Goal: Task Accomplishment & Management: Manage account settings

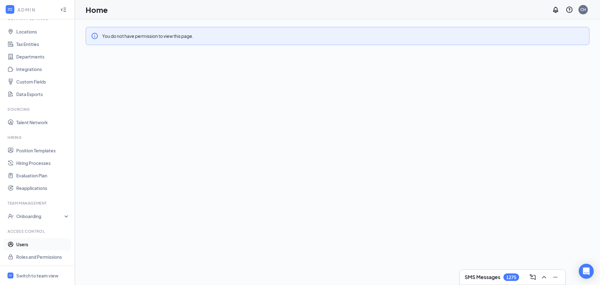
click at [19, 242] on link "Users" at bounding box center [42, 244] width 53 height 13
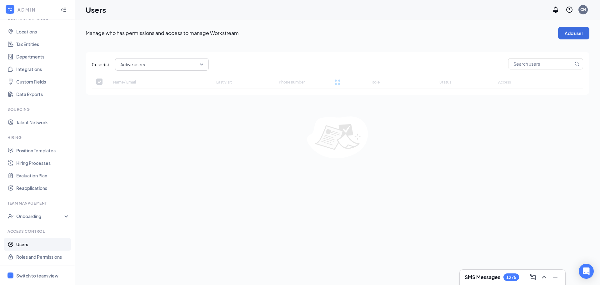
checkbox input "false"
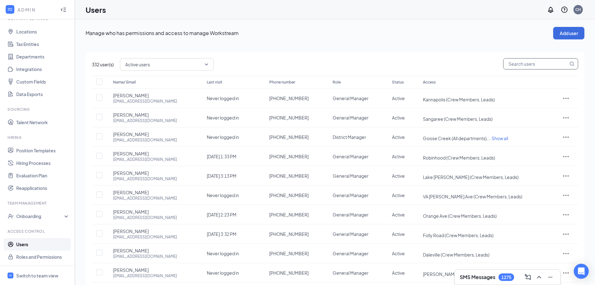
click at [527, 63] on input "text" at bounding box center [536, 63] width 65 height 11
type input "c"
checkbox input "true"
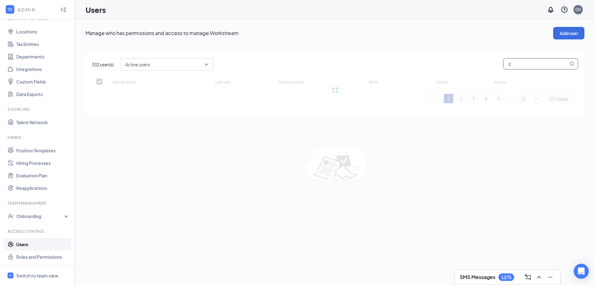
type input "ch"
checkbox input "false"
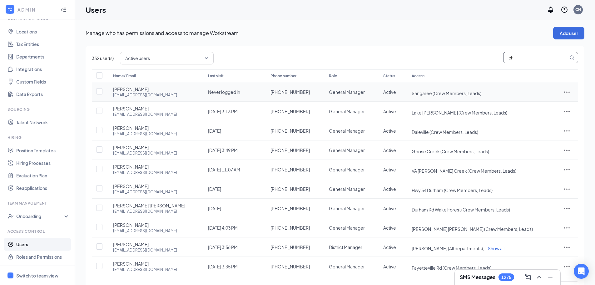
type input "che"
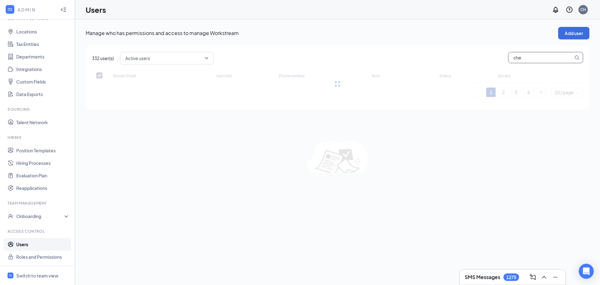
checkbox input "false"
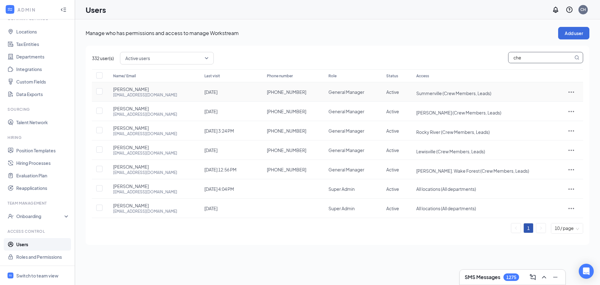
type input "chel"
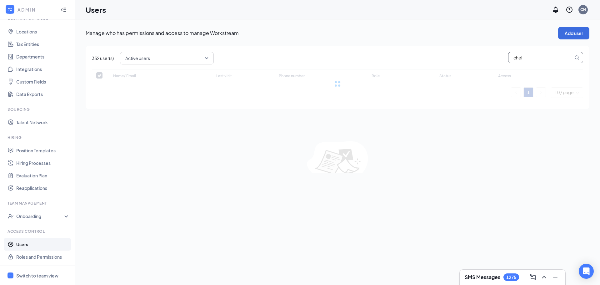
checkbox input "false"
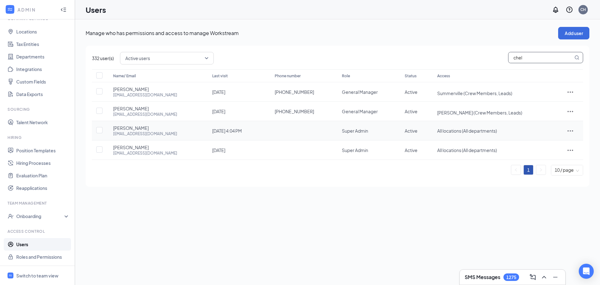
type input "chel"
click at [569, 130] on icon "ActionsIcon" at bounding box center [571, 130] width 6 height 1
click at [538, 144] on span "Edit user" at bounding box center [542, 144] width 18 height 6
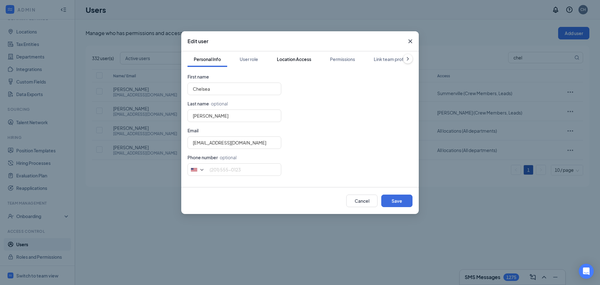
click at [299, 61] on div "Location Access" at bounding box center [294, 59] width 34 height 6
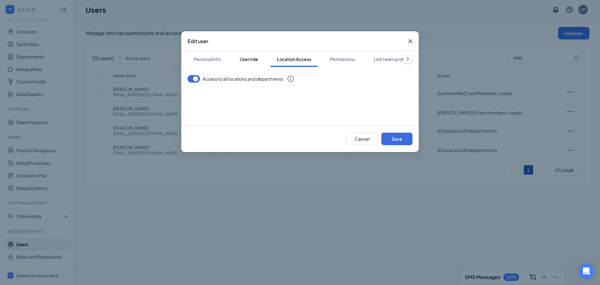
click at [258, 57] on div "User role" at bounding box center [249, 59] width 18 height 6
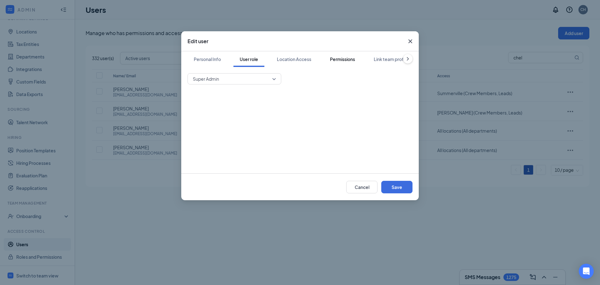
click at [345, 60] on div "Permissions" at bounding box center [342, 59] width 25 height 6
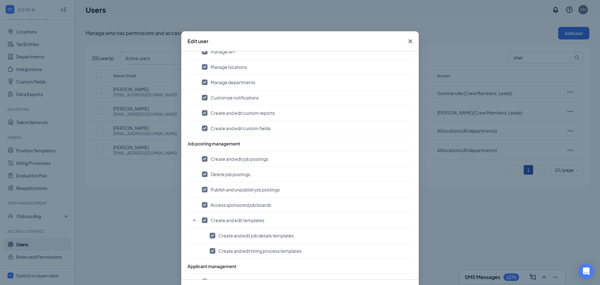
scroll to position [103, 0]
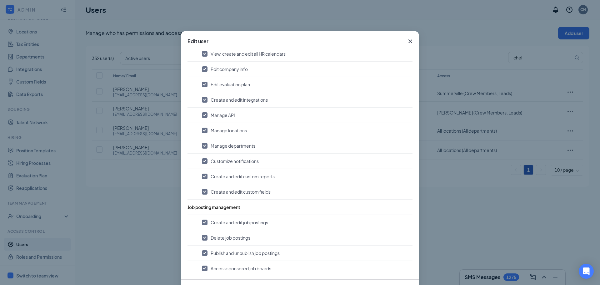
click at [407, 42] on icon "Cross" at bounding box center [411, 42] width 8 height 8
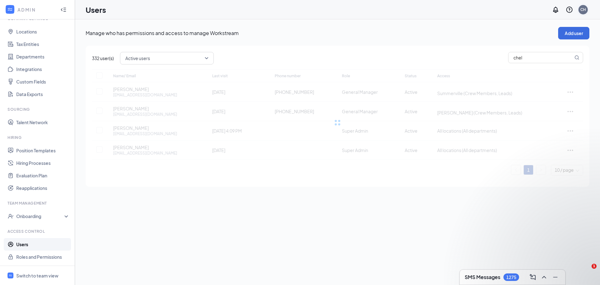
click at [582, 9] on div "CH" at bounding box center [583, 9] width 6 height 5
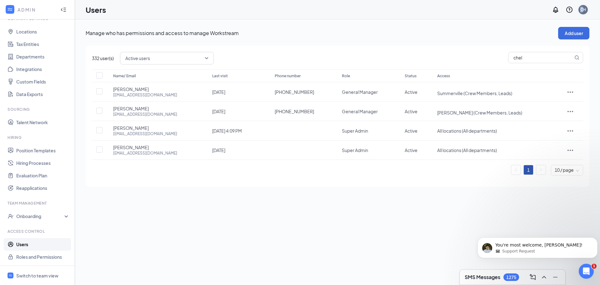
scroll to position [0, 0]
click at [526, 97] on div "Log out" at bounding box center [552, 96] width 68 height 6
